Goal: Information Seeking & Learning: Check status

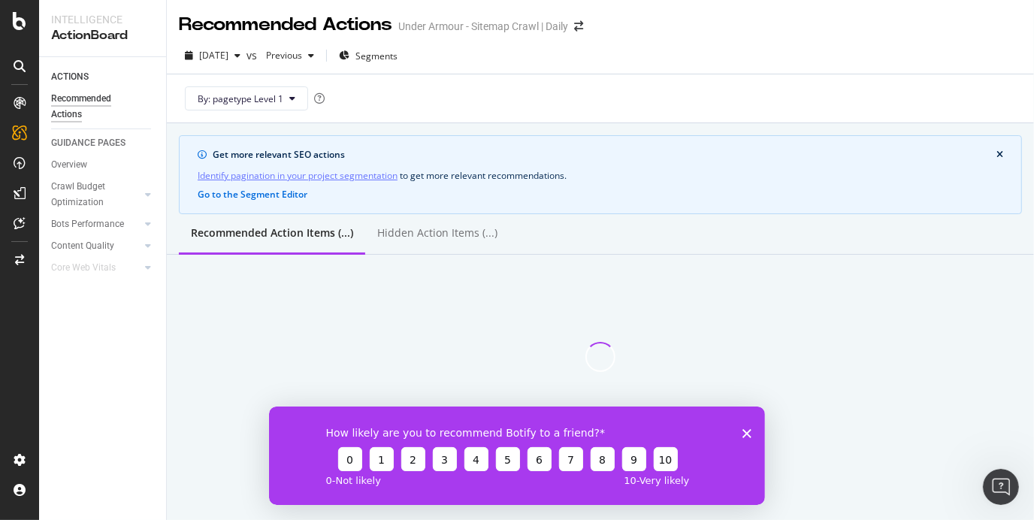
click at [750, 436] on polygon "Close survey" at bounding box center [746, 432] width 9 height 9
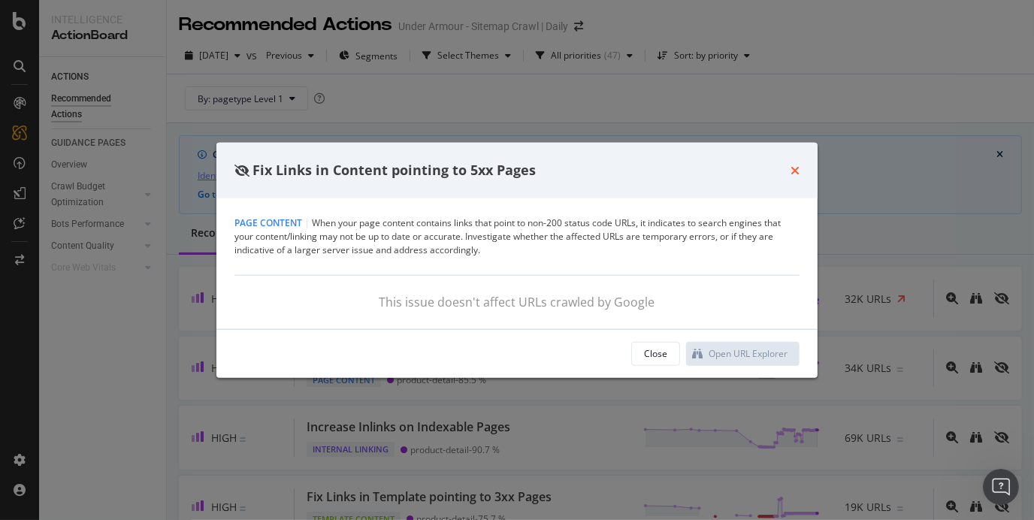
click at [798, 169] on icon "times" at bounding box center [795, 171] width 9 height 12
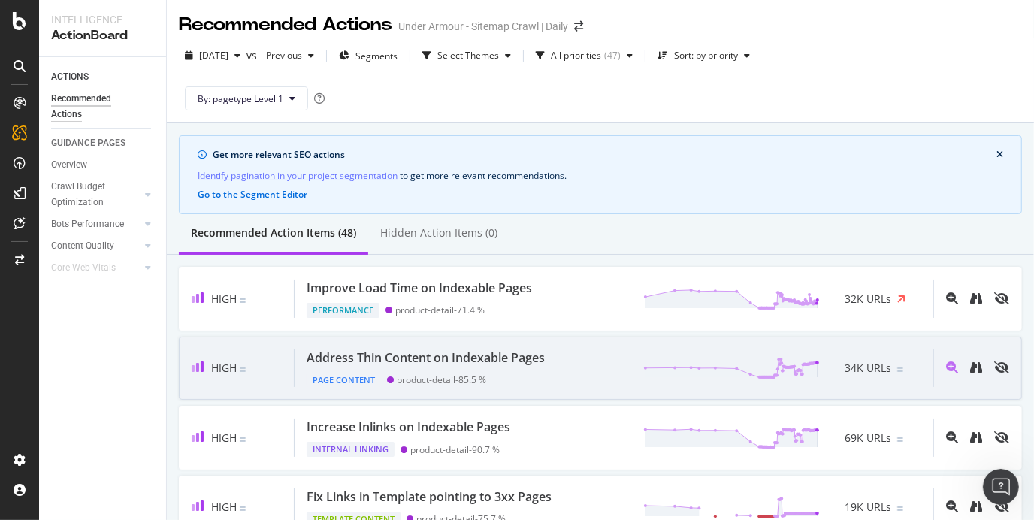
scroll to position [153, 0]
